Goal: Transaction & Acquisition: Purchase product/service

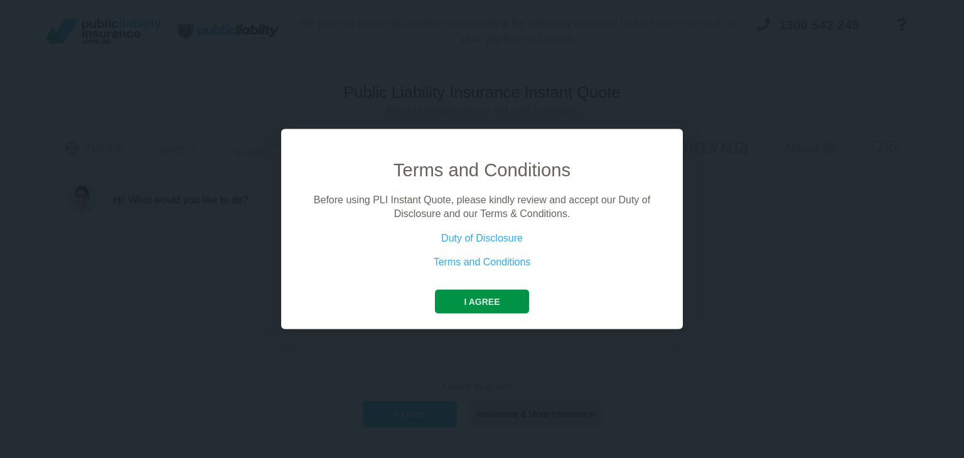
click at [488, 305] on button "I agree" at bounding box center [481, 301] width 93 height 24
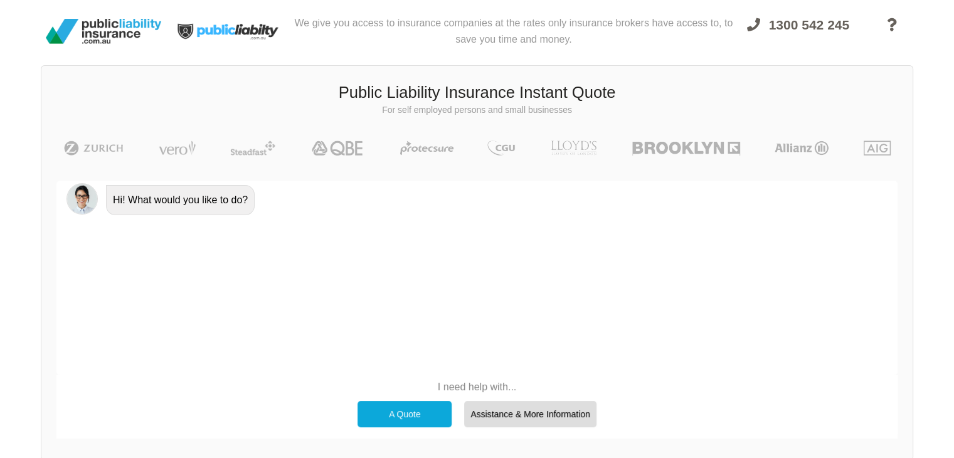
click at [474, 303] on div "Hi! What would you like to do?" at bounding box center [476, 278] width 841 height 194
click at [492, 366] on div "Hi! What would you like to do?" at bounding box center [476, 278] width 841 height 194
click at [401, 412] on div "A Quote" at bounding box center [405, 414] width 94 height 26
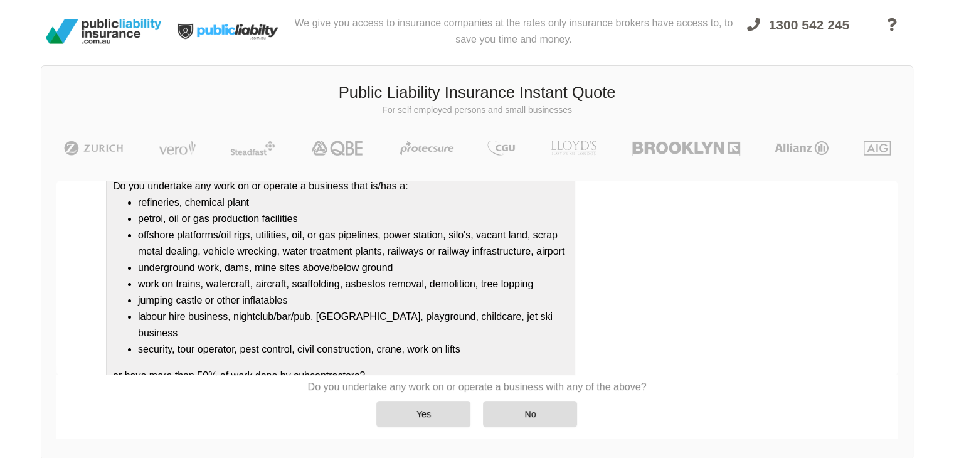
scroll to position [135, 0]
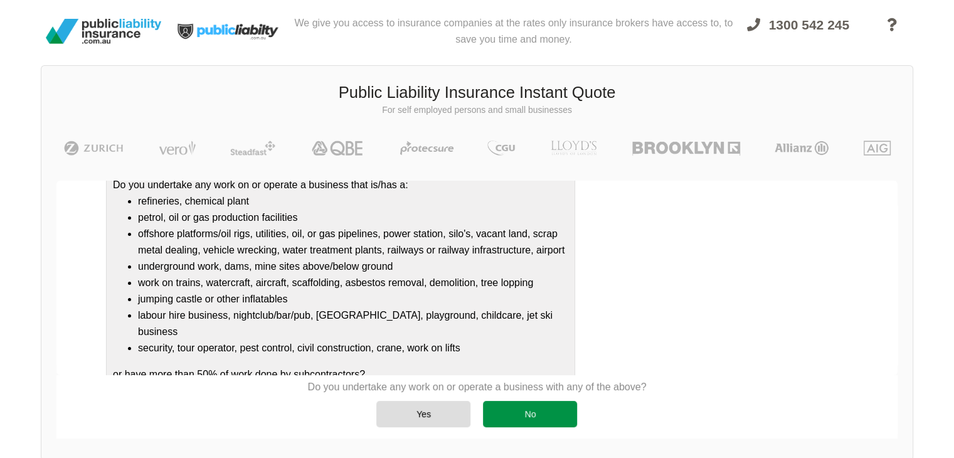
click at [502, 411] on div "No" at bounding box center [530, 414] width 94 height 26
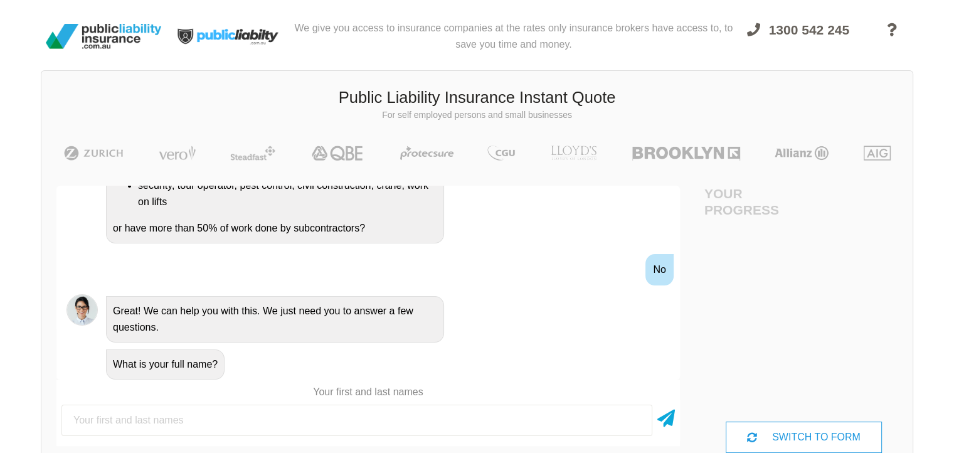
scroll to position [0, 0]
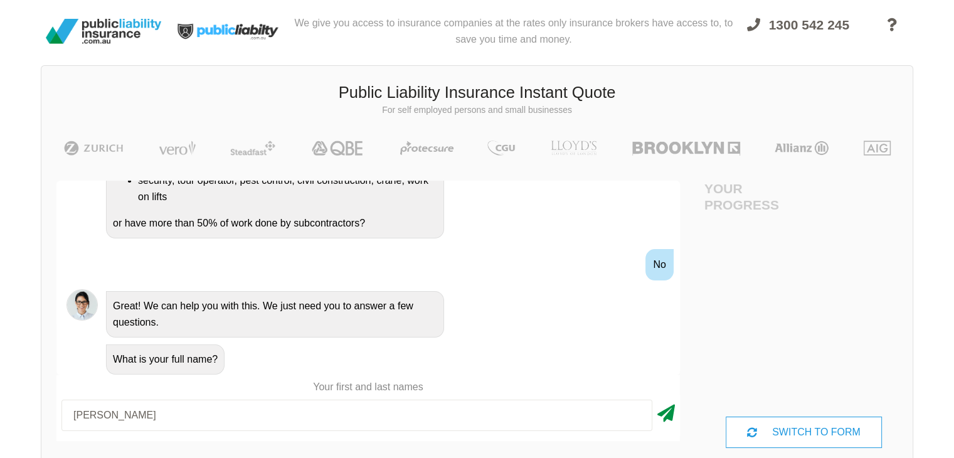
type input "[PERSON_NAME]"
click at [666, 415] on icon at bounding box center [666, 411] width 18 height 23
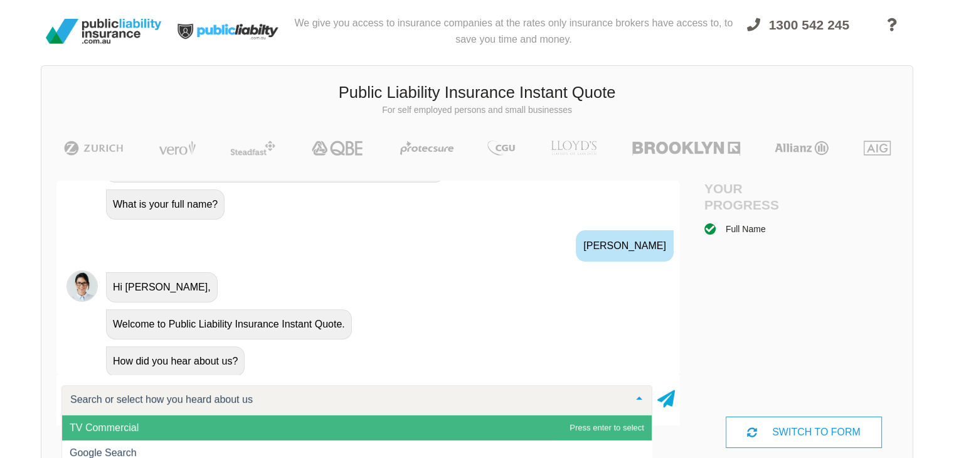
scroll to position [491, 0]
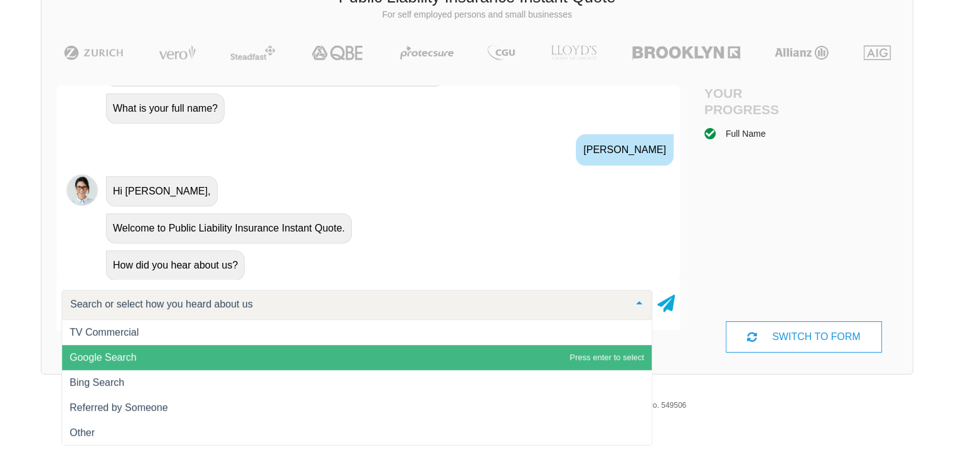
click at [496, 369] on span "Google Search" at bounding box center [357, 357] width 590 height 25
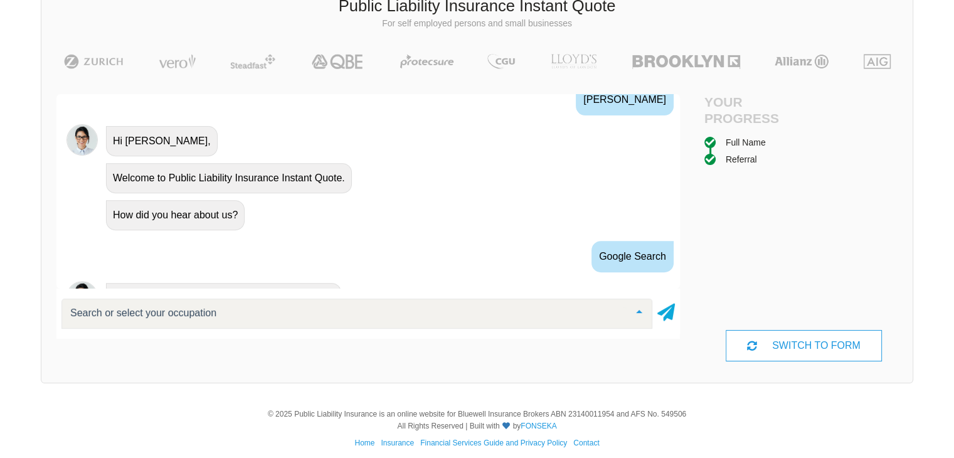
scroll to position [610, 0]
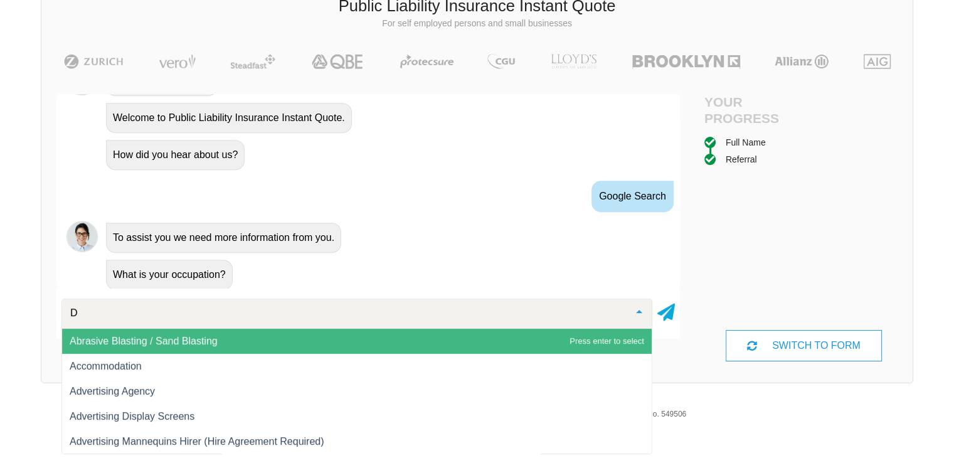
type input "DJ"
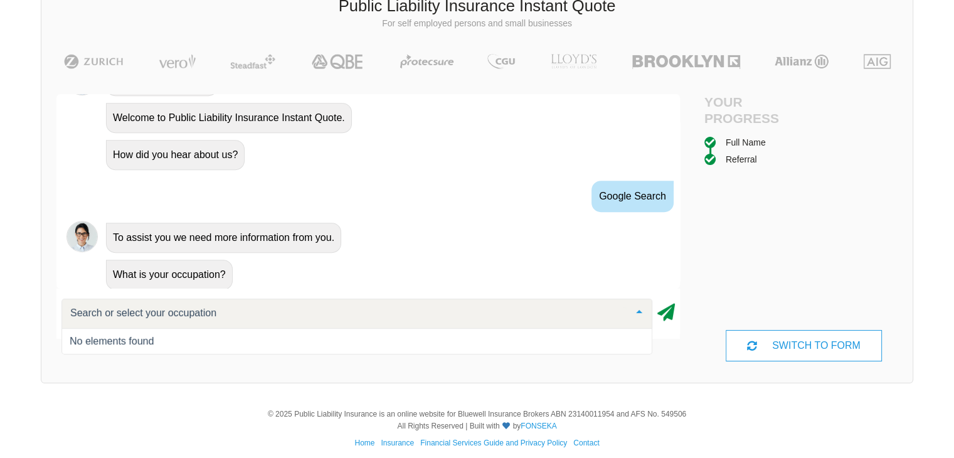
click at [662, 314] on icon at bounding box center [666, 310] width 18 height 23
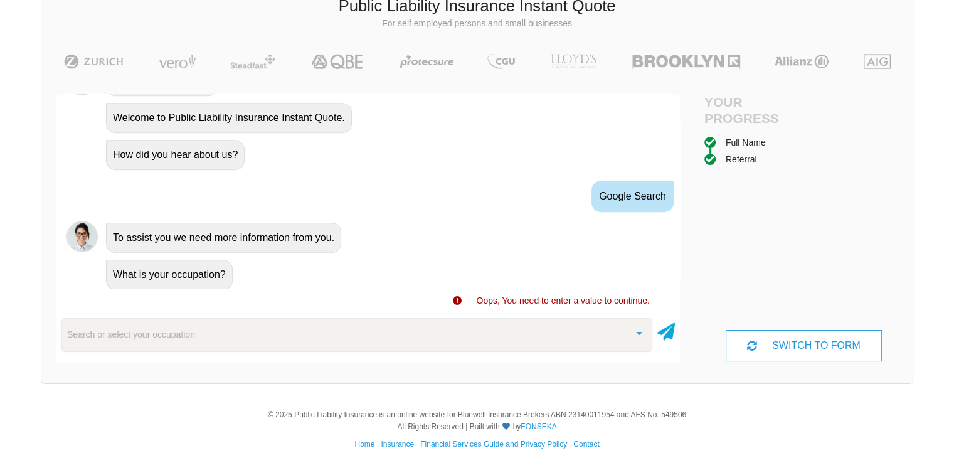
click at [469, 332] on div "Search or select your occupation" at bounding box center [356, 335] width 591 height 34
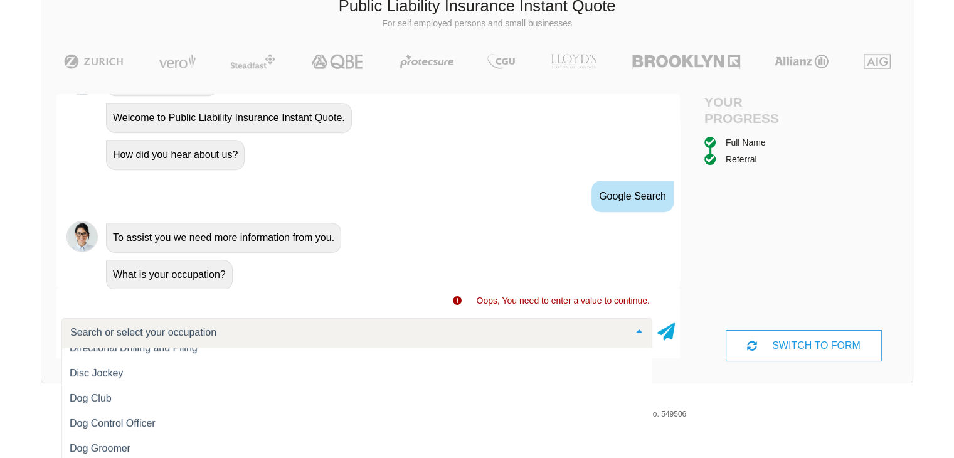
scroll to position [5144, 0]
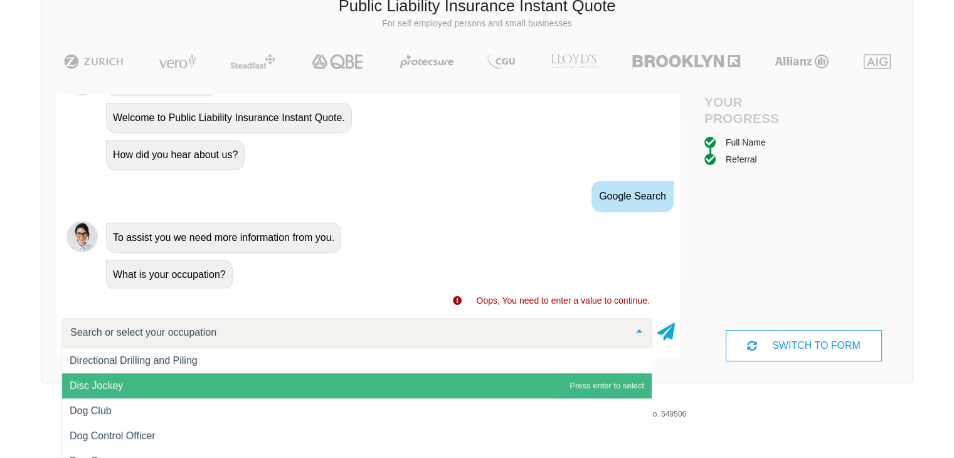
click at [313, 383] on span "Disc Jockey" at bounding box center [357, 385] width 590 height 25
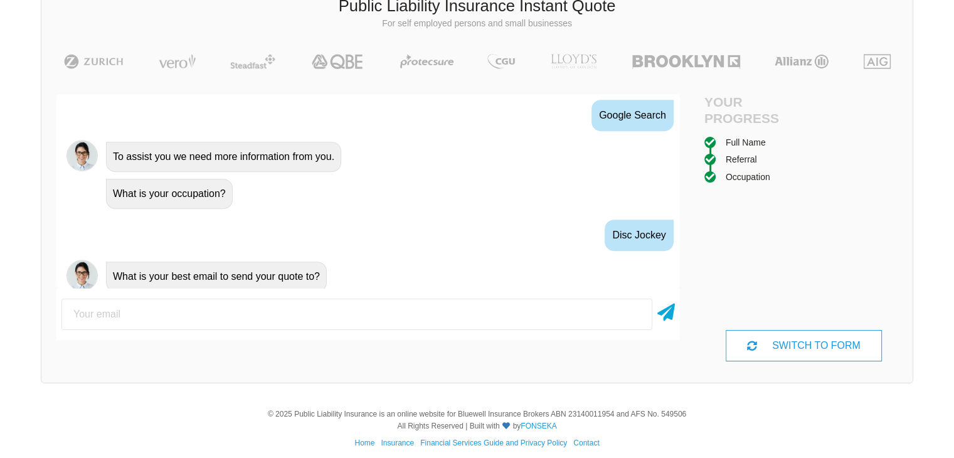
scroll to position [691, 0]
click at [376, 310] on input "email" at bounding box center [356, 314] width 591 height 31
type input "i want a quote for just one day"
click at [672, 312] on icon at bounding box center [666, 310] width 18 height 23
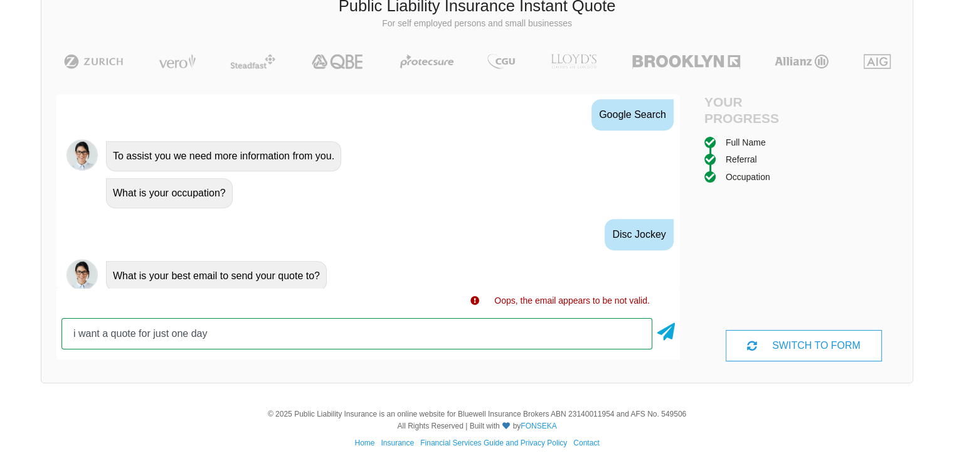
click at [469, 337] on input "i want a quote for just one day" at bounding box center [356, 333] width 591 height 31
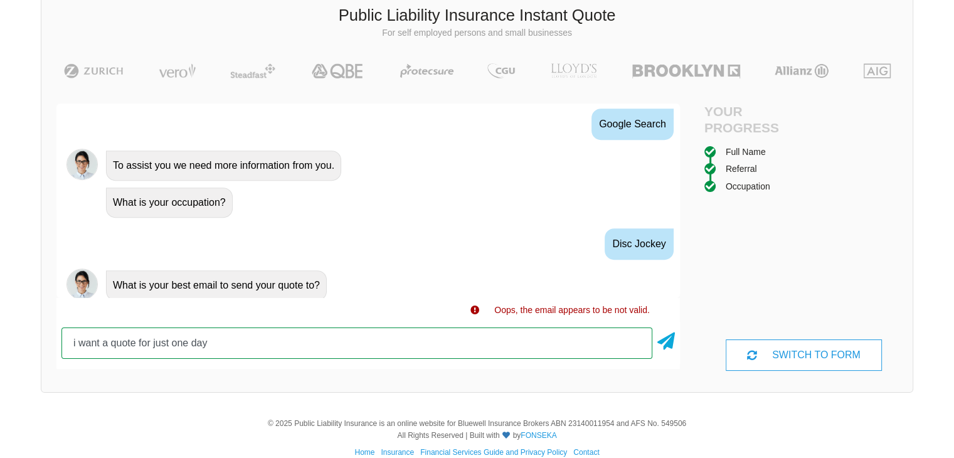
scroll to position [0, 0]
